Goal: Find contact information: Find contact information

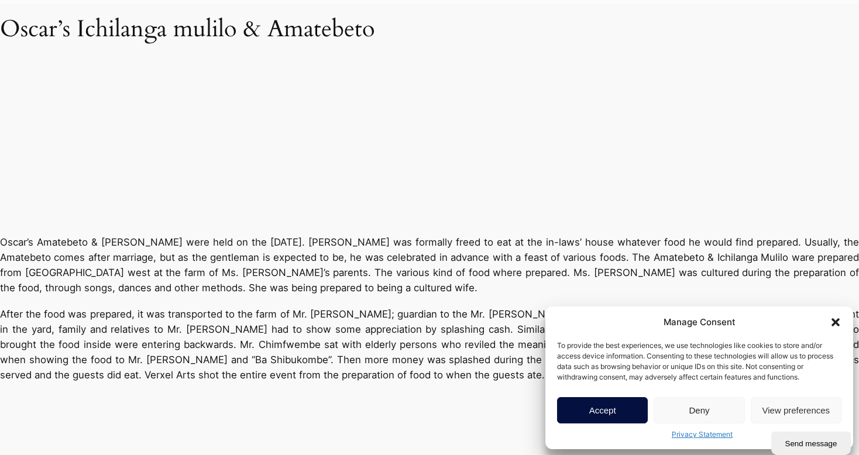
click at [837, 321] on icon "Close dialog" at bounding box center [835, 322] width 8 height 8
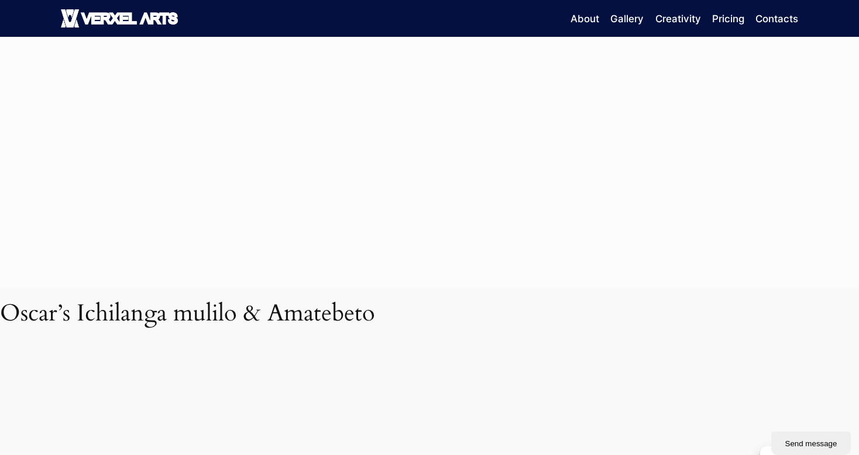
click at [598, 16] on span "About" at bounding box center [584, 19] width 29 height 12
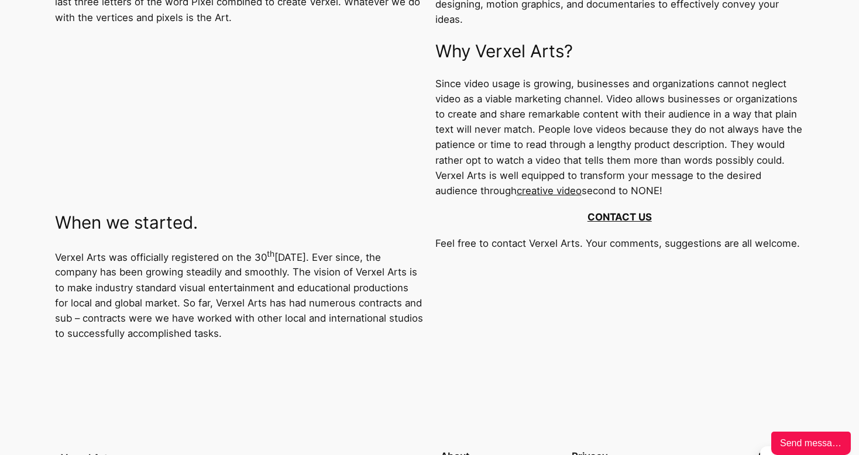
scroll to position [434, 0]
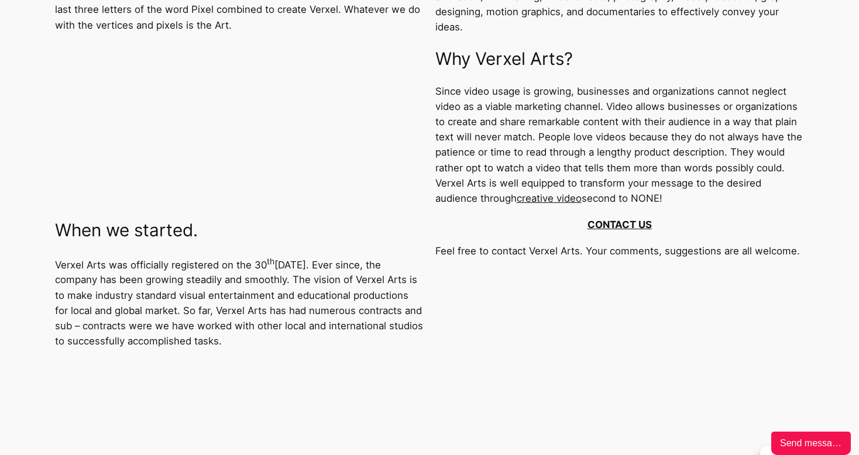
click at [617, 219] on link "CONTACT US" at bounding box center [619, 225] width 64 height 12
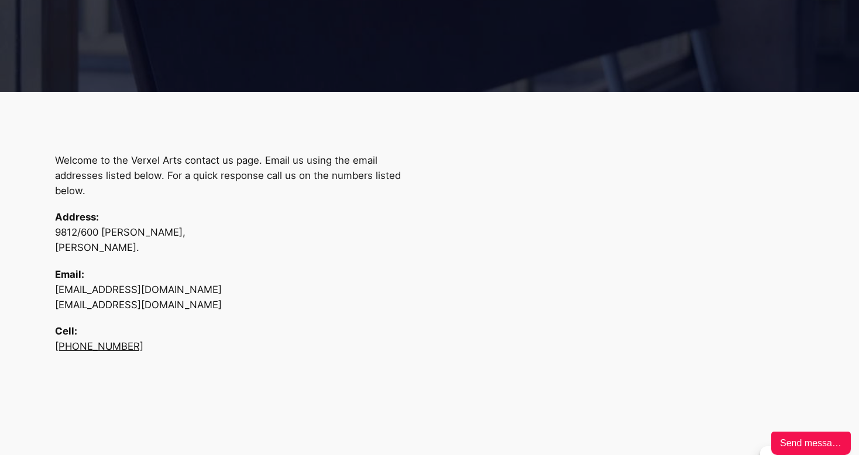
scroll to position [454, 0]
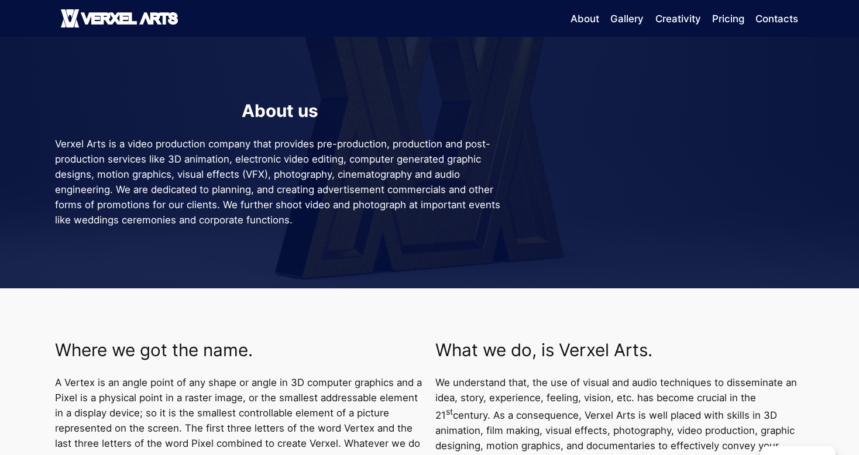
scroll to position [434, 0]
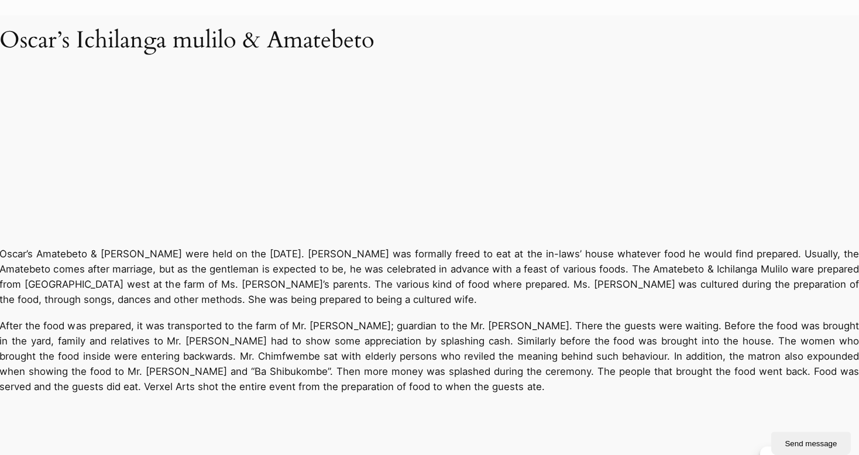
scroll to position [273, 0]
